Goal: Transaction & Acquisition: Download file/media

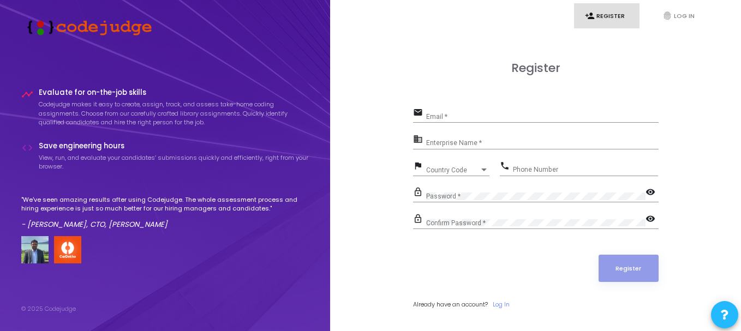
click at [504, 109] on div "Email *" at bounding box center [542, 114] width 232 height 17
click at [673, 18] on link "fingerprint Log In" at bounding box center [684, 16] width 65 height 26
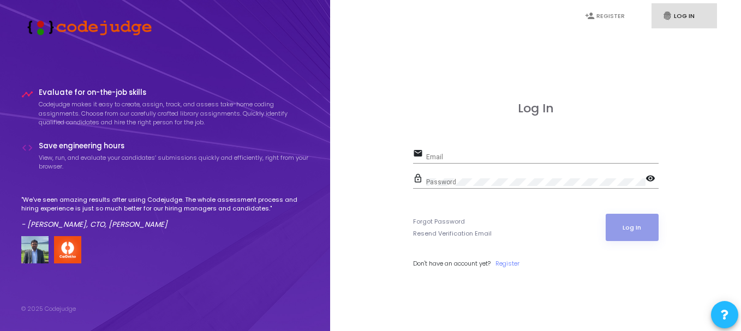
click at [458, 151] on div "Email" at bounding box center [542, 154] width 232 height 17
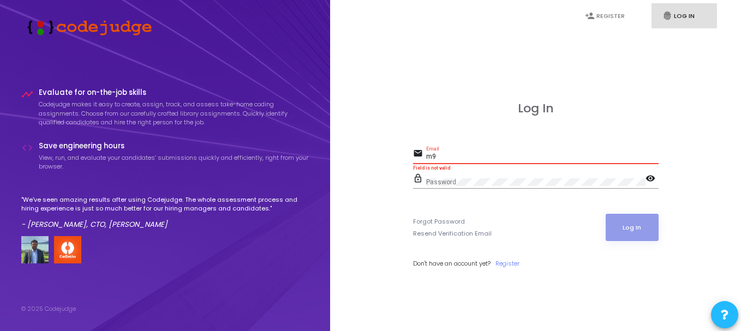
type input "[PERSON_NAME][EMAIL_ADDRESS][DOMAIN_NAME]"
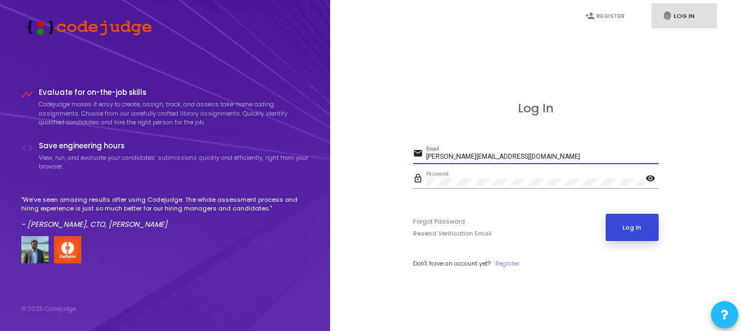
click at [650, 231] on button "Log In" at bounding box center [632, 227] width 53 height 27
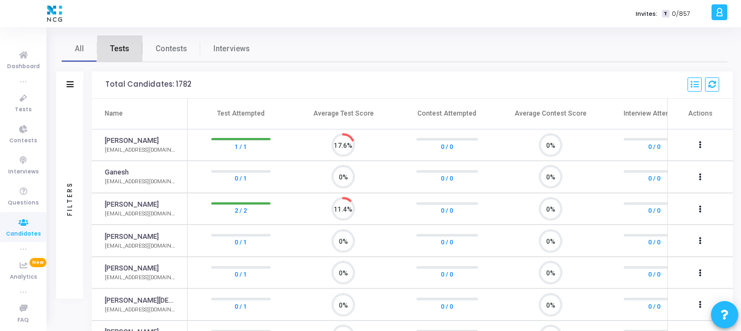
click at [127, 48] on span "Tests" at bounding box center [119, 48] width 19 height 11
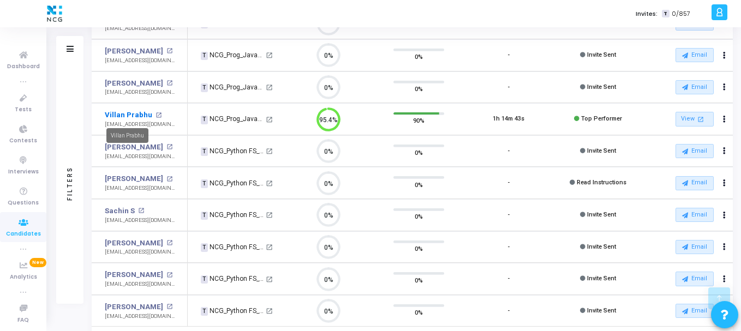
click at [130, 112] on link "Villan Prabhu" at bounding box center [128, 115] width 47 height 11
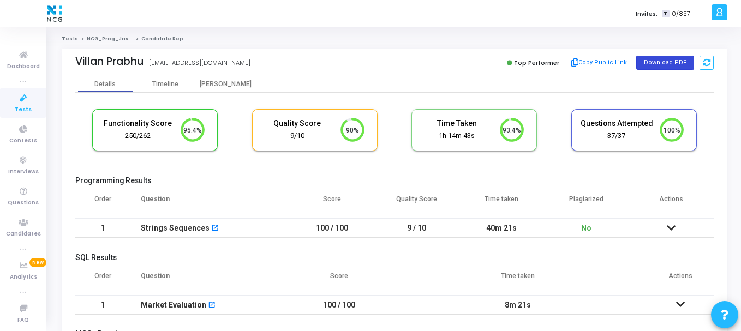
click at [656, 63] on button "Download PDF" at bounding box center [665, 63] width 58 height 14
